Goal: Task Accomplishment & Management: Use online tool/utility

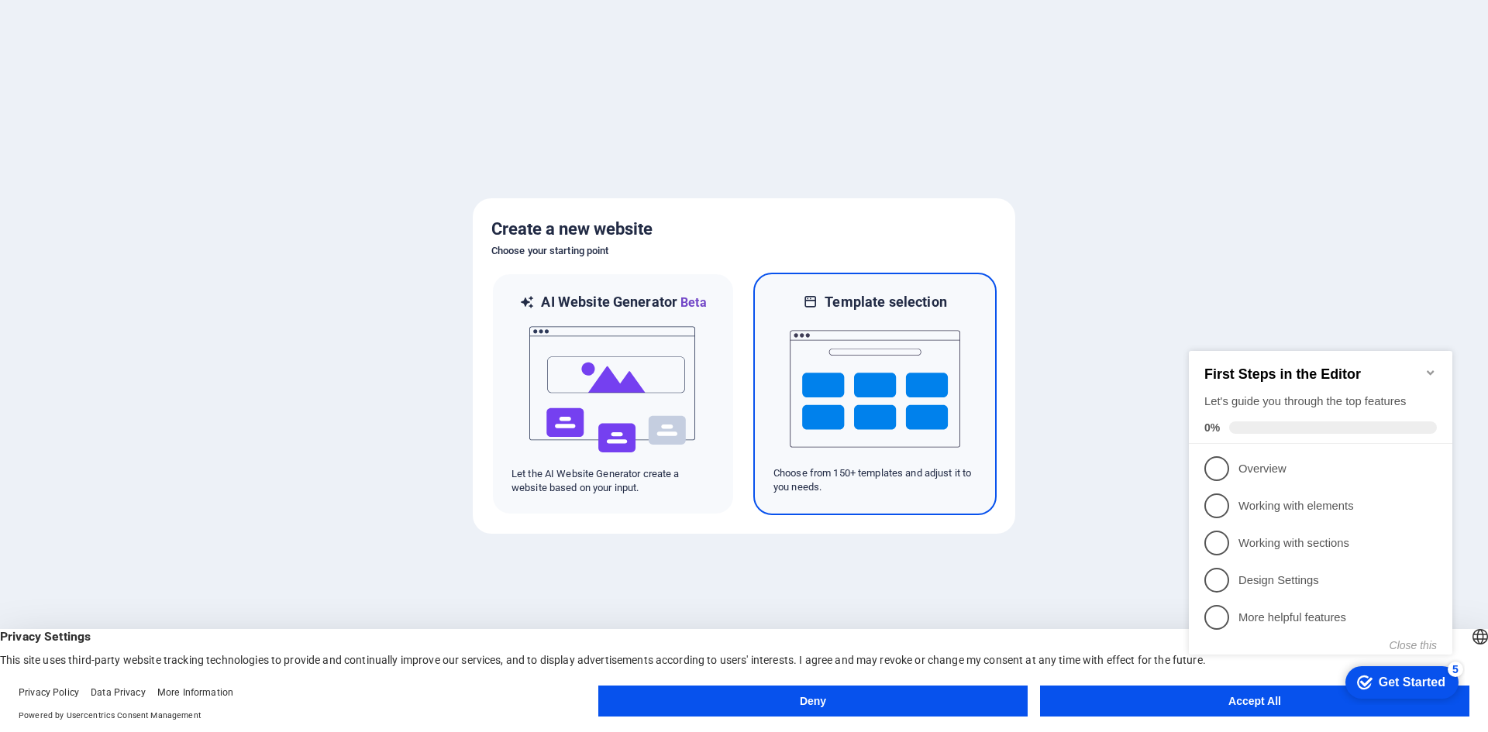
click at [887, 363] on img at bounding box center [875, 389] width 171 height 155
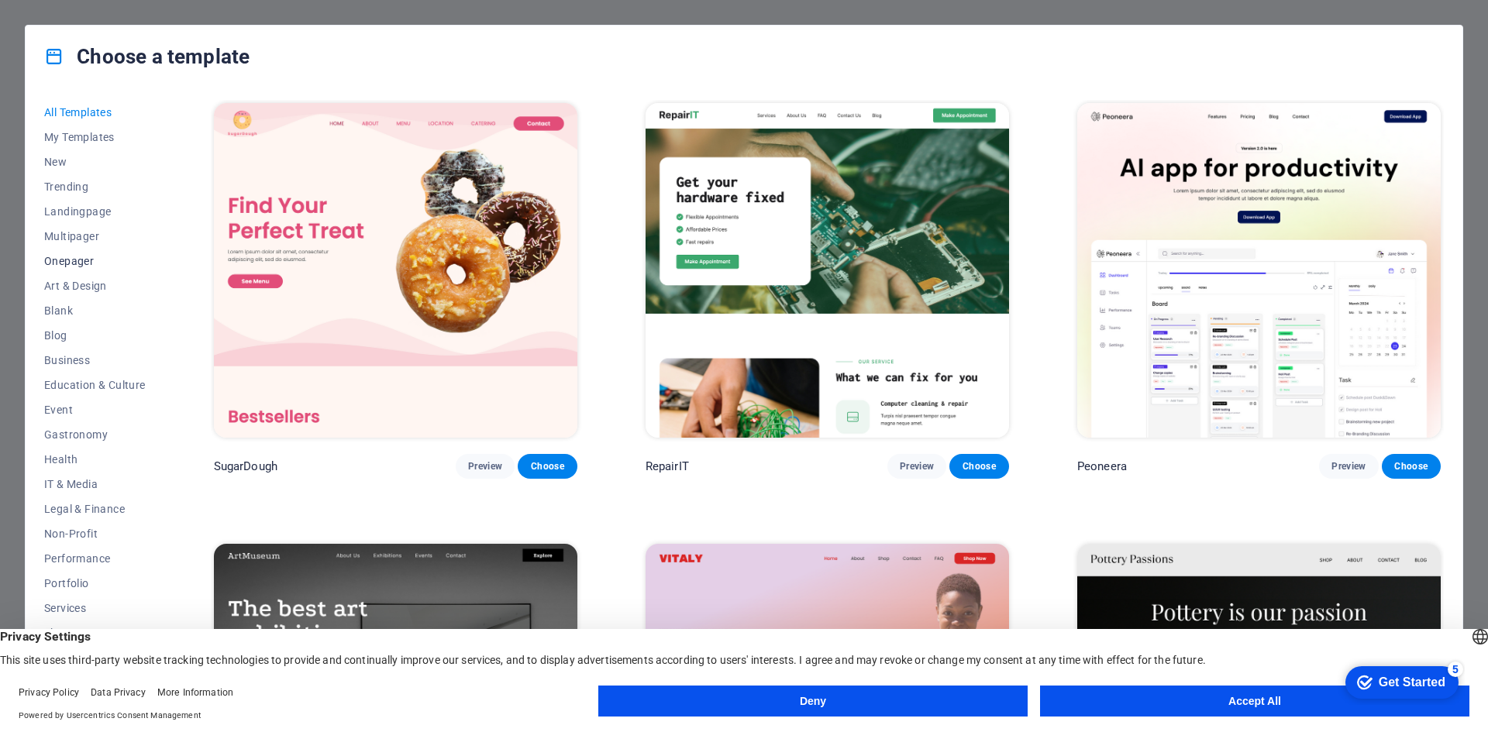
scroll to position [57, 0]
click at [904, 11] on div "Choose a template All Templates My Templates New Trending Landingpage Multipage…" at bounding box center [744, 366] width 1488 height 732
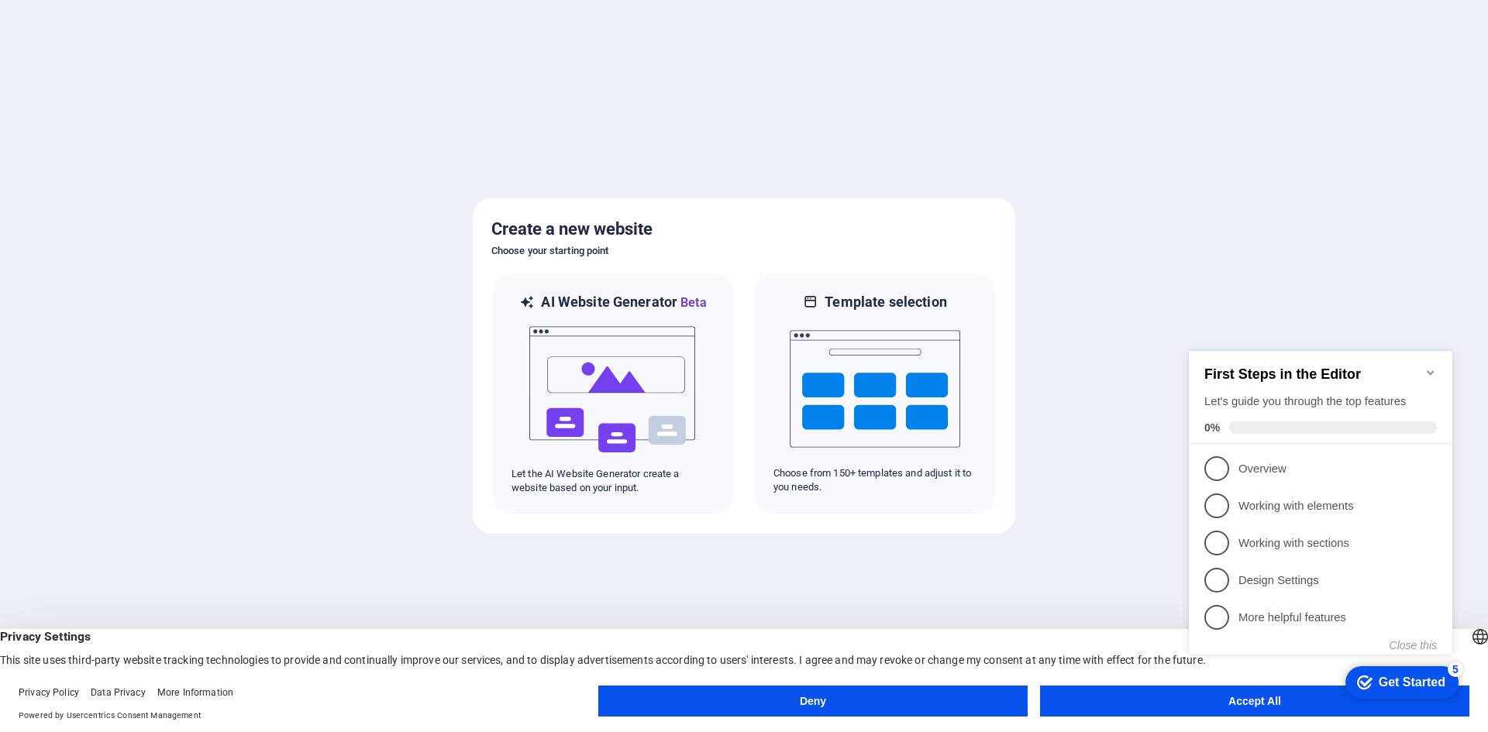
click at [1270, 222] on div at bounding box center [744, 366] width 1488 height 732
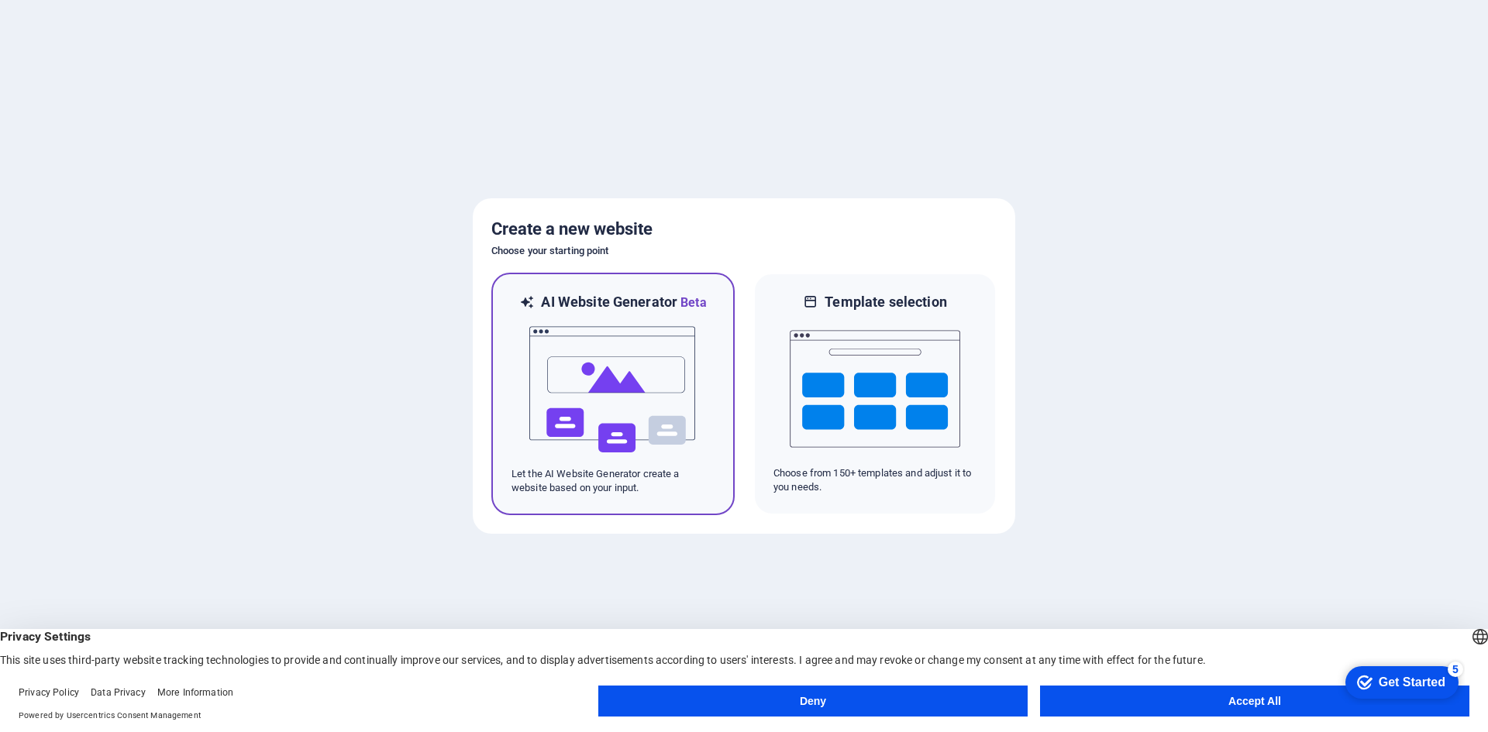
click at [661, 415] on img at bounding box center [613, 389] width 171 height 155
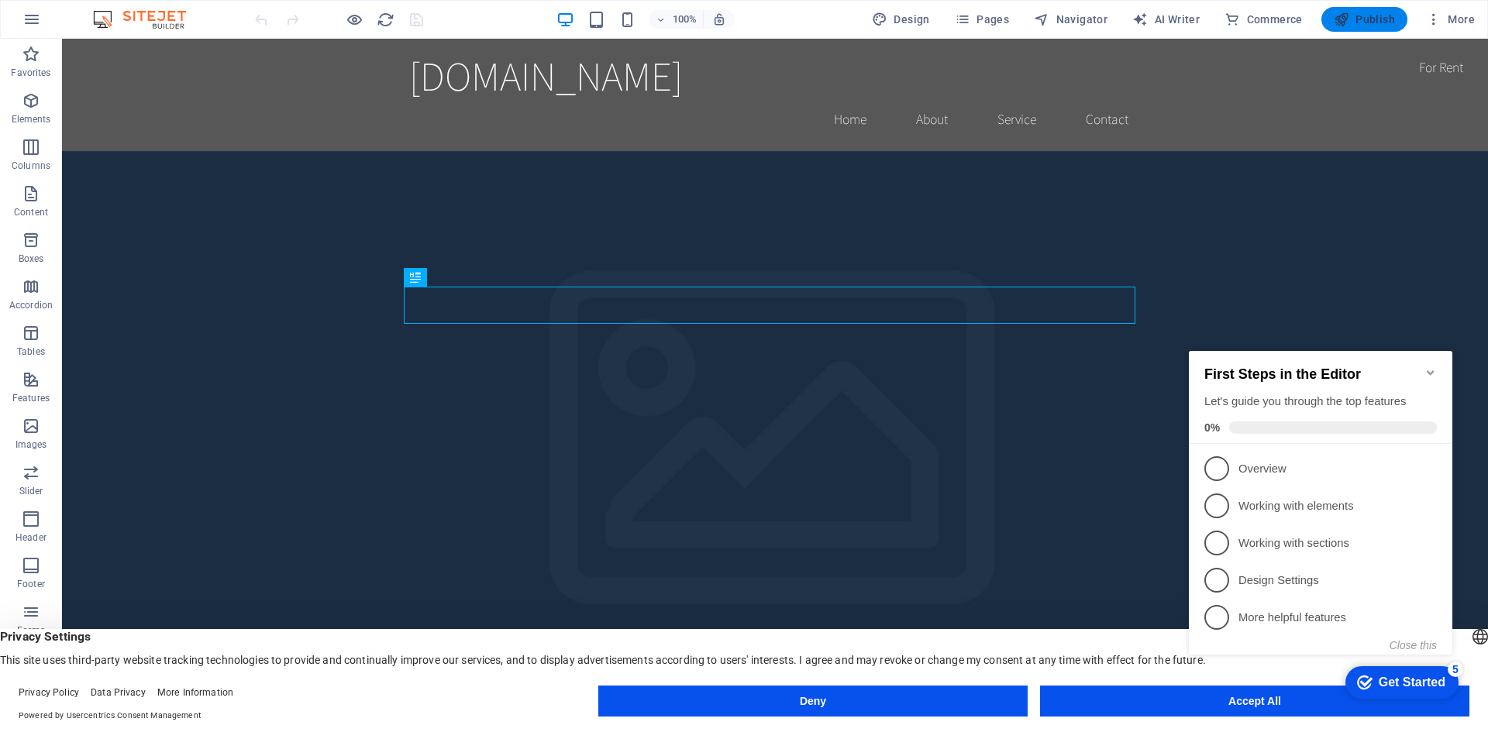
click at [1359, 16] on span "Publish" at bounding box center [1364, 20] width 61 height 16
